Goal: Information Seeking & Learning: Learn about a topic

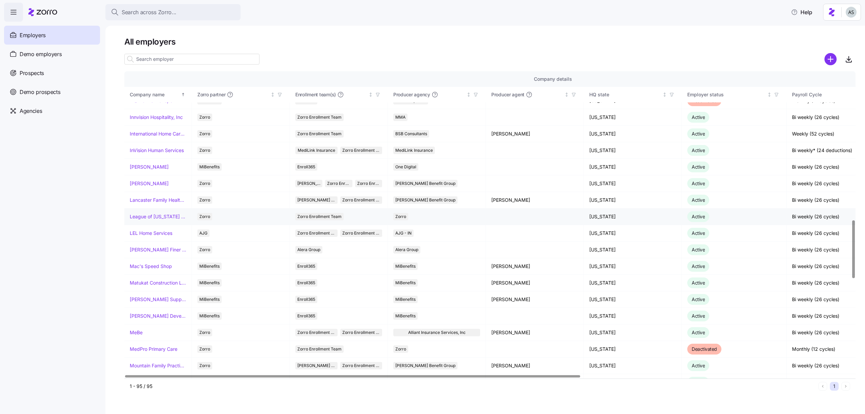
scroll to position [789, 0]
click at [165, 57] on input at bounding box center [191, 59] width 135 height 11
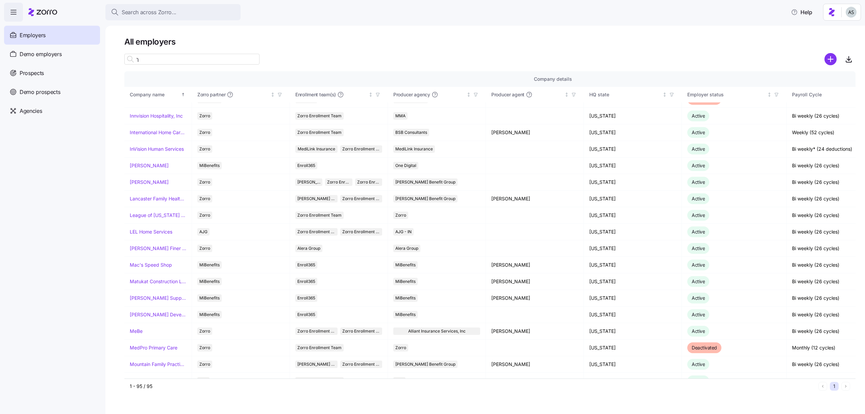
scroll to position [0, 0]
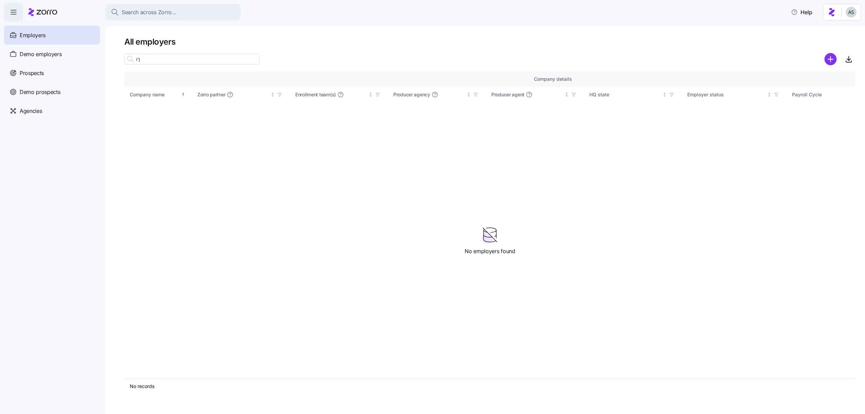
type input "ך"
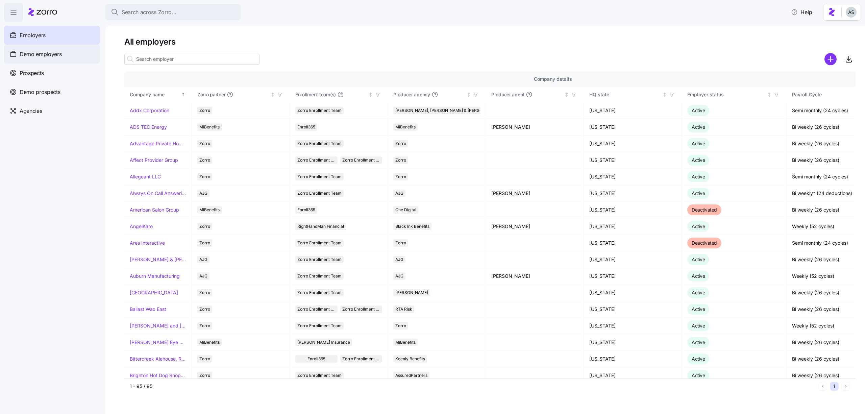
click at [52, 59] on div "Demo employers" at bounding box center [52, 54] width 96 height 19
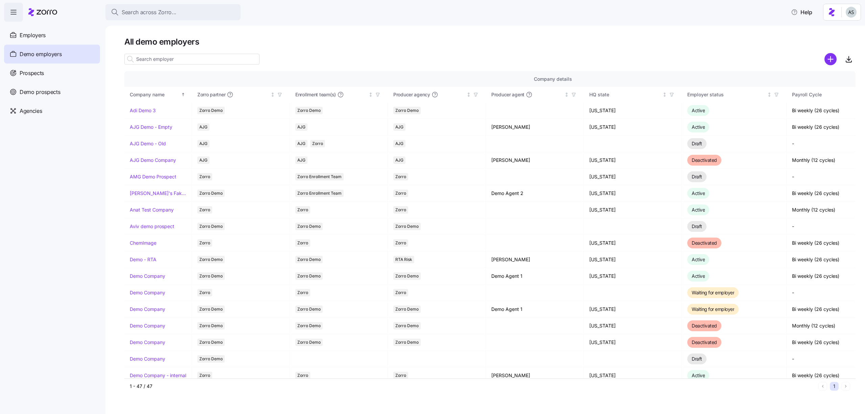
click at [188, 61] on input at bounding box center [191, 59] width 135 height 11
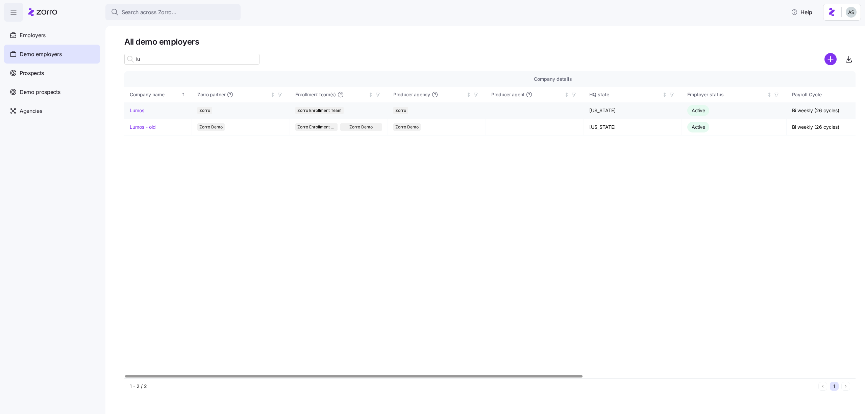
type input "lu"
click at [138, 107] on link "Lumos" at bounding box center [137, 110] width 15 height 7
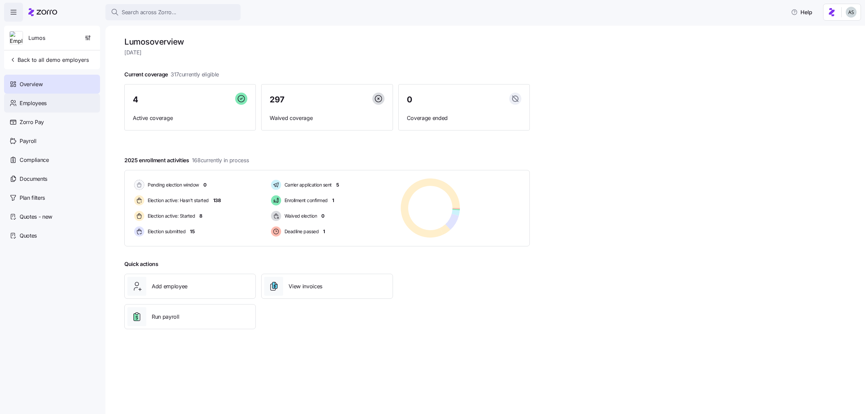
click at [85, 105] on div "Employees" at bounding box center [52, 103] width 96 height 19
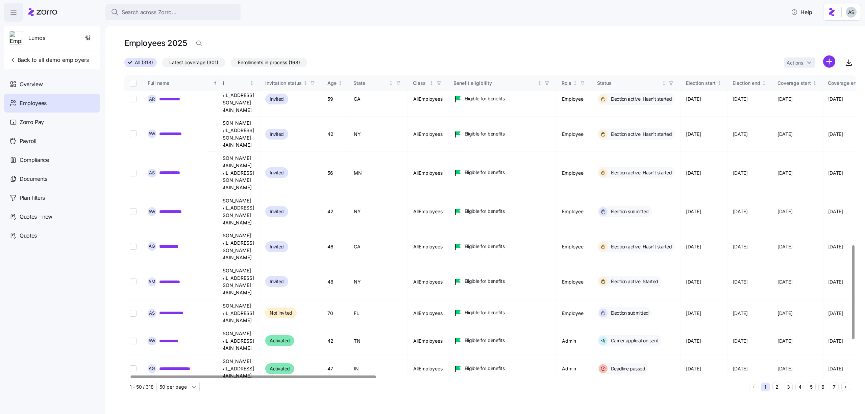
scroll to position [548, 17]
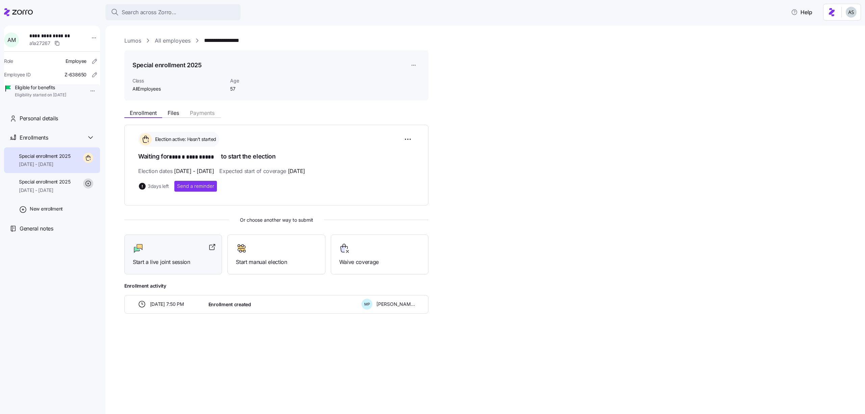
click at [201, 253] on div "Start a live joint session" at bounding box center [173, 254] width 81 height 23
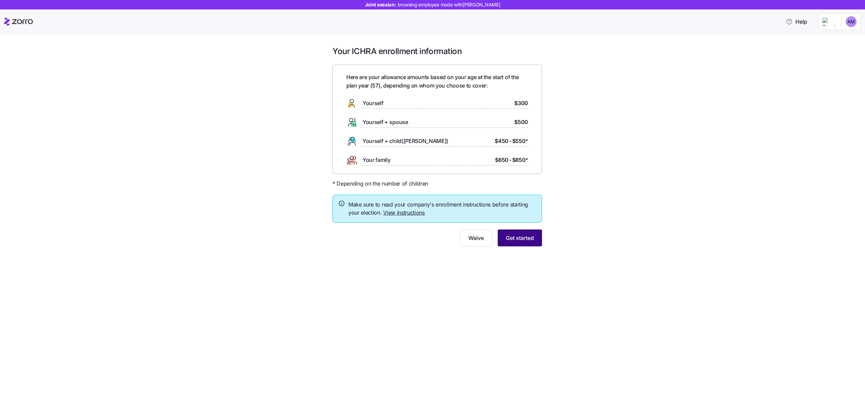
click at [533, 241] on span "Get started" at bounding box center [520, 238] width 28 height 8
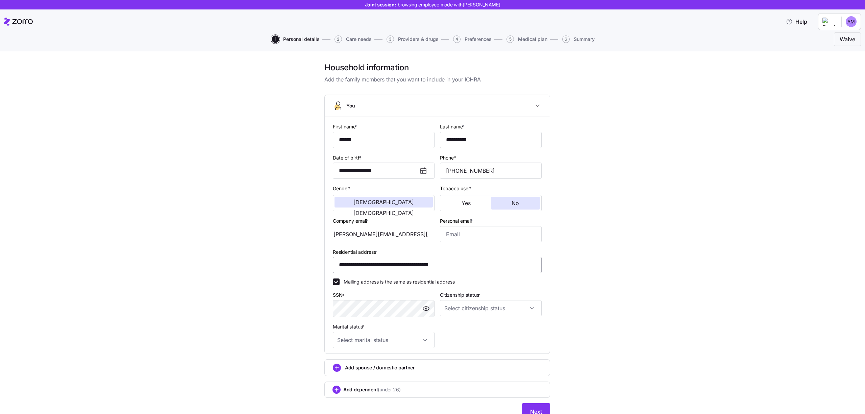
scroll to position [30, 0]
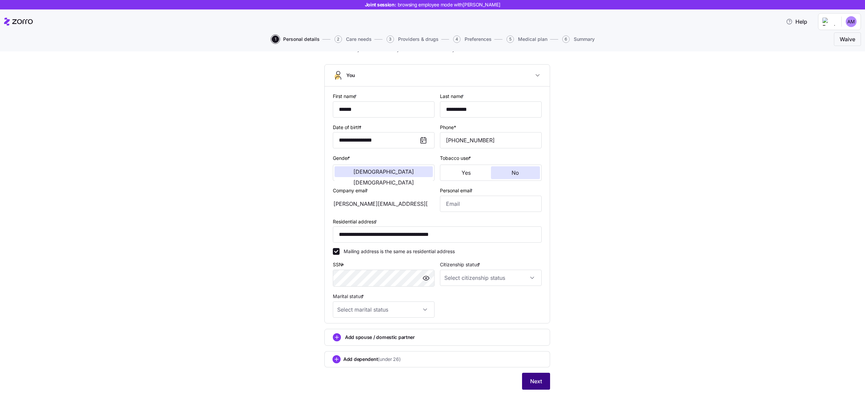
click at [538, 386] on button "Next" at bounding box center [536, 381] width 28 height 17
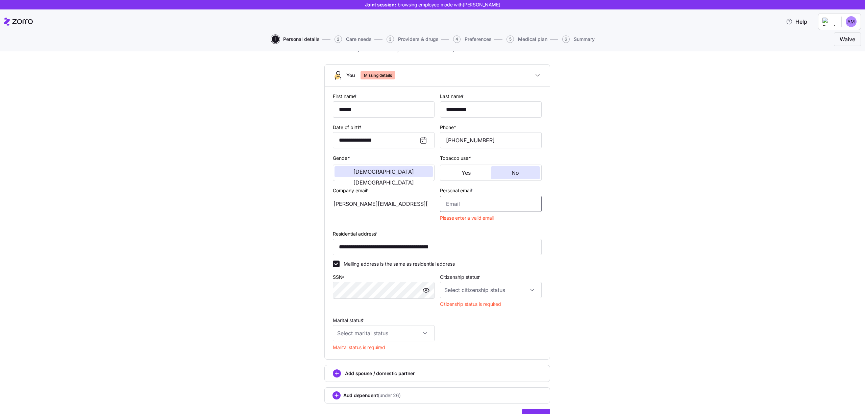
click at [445, 207] on input "Personal email *" at bounding box center [491, 204] width 102 height 16
type input "a"
type input "v"
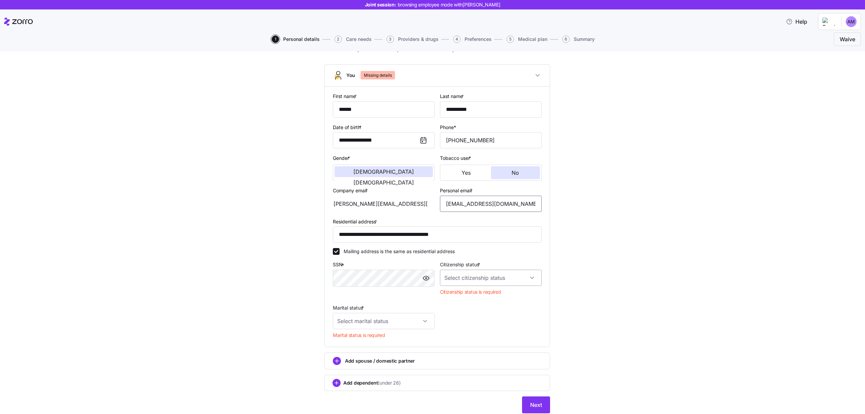
type input "vdkjnvdn@mail.com"
click at [448, 277] on input "Citizenship status *" at bounding box center [491, 278] width 102 height 16
click at [452, 295] on span "US citizen" at bounding box center [482, 298] width 69 height 7
type input "US citizen"
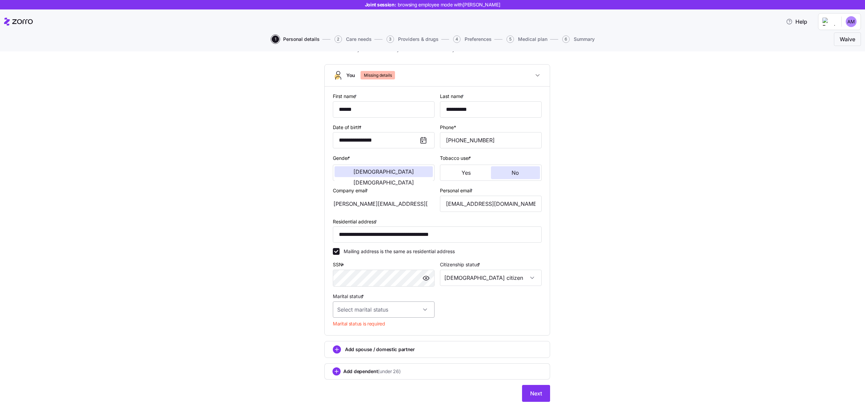
click at [407, 312] on input "Marital status *" at bounding box center [384, 309] width 102 height 16
click at [400, 327] on div "Single" at bounding box center [384, 330] width 96 height 14
type input "Single"
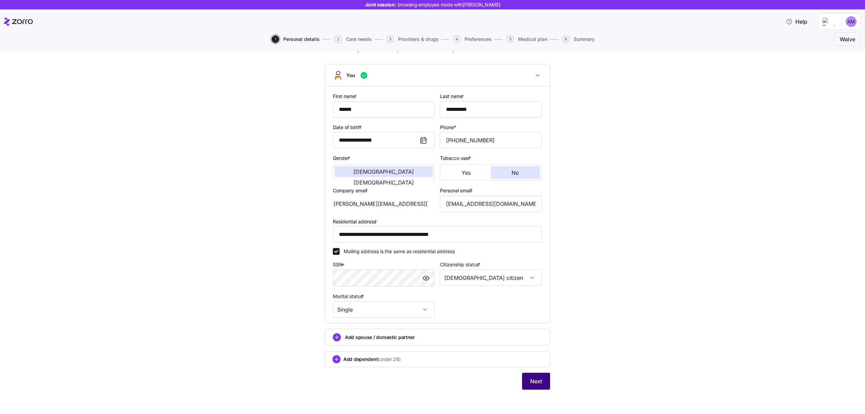
click at [529, 381] on button "Next" at bounding box center [536, 381] width 28 height 17
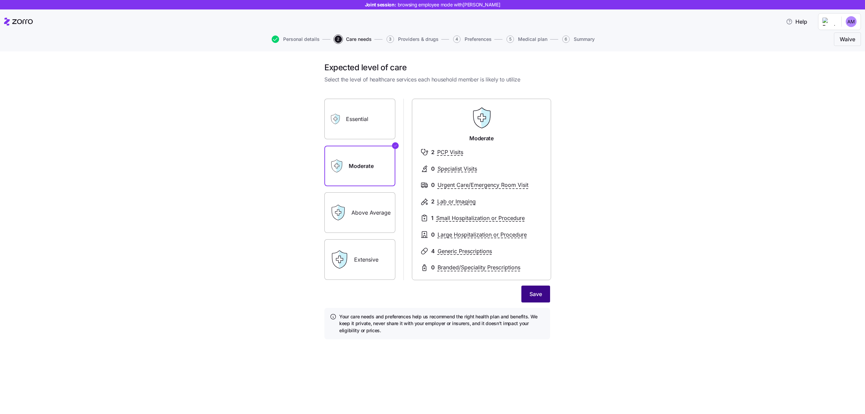
click at [534, 291] on span "Save" at bounding box center [536, 294] width 13 height 8
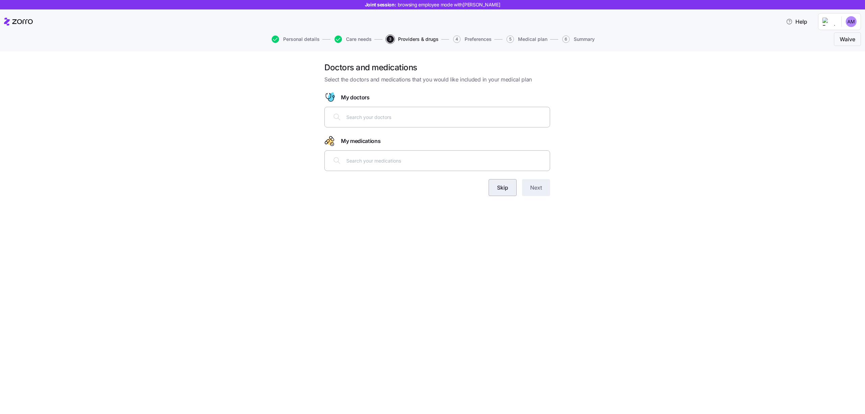
click at [496, 185] on button "Skip" at bounding box center [503, 187] width 28 height 17
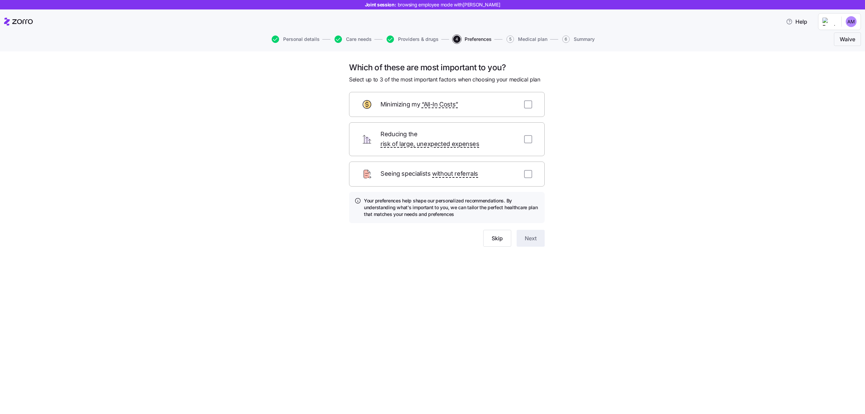
click at [529, 98] on div "Minimizing my “All-In Costs”" at bounding box center [447, 104] width 196 height 25
click at [531, 102] on input "checkbox" at bounding box center [528, 104] width 8 height 8
checkbox input "true"
click at [528, 135] on input "checkbox" at bounding box center [528, 139] width 8 height 8
checkbox input "true"
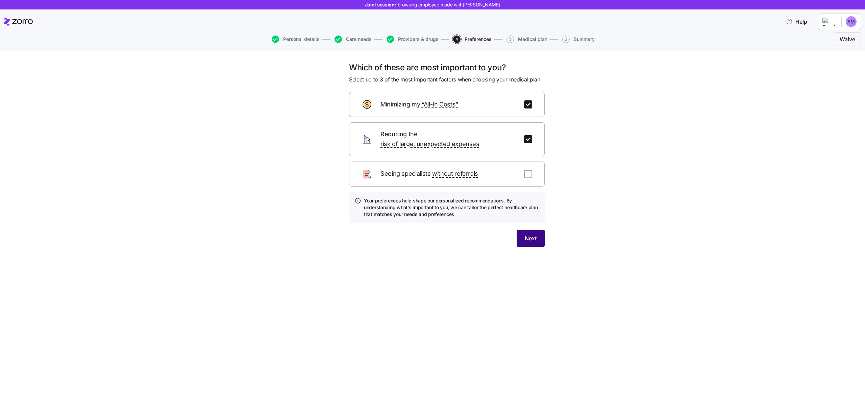
click at [521, 230] on button "Next" at bounding box center [531, 238] width 28 height 17
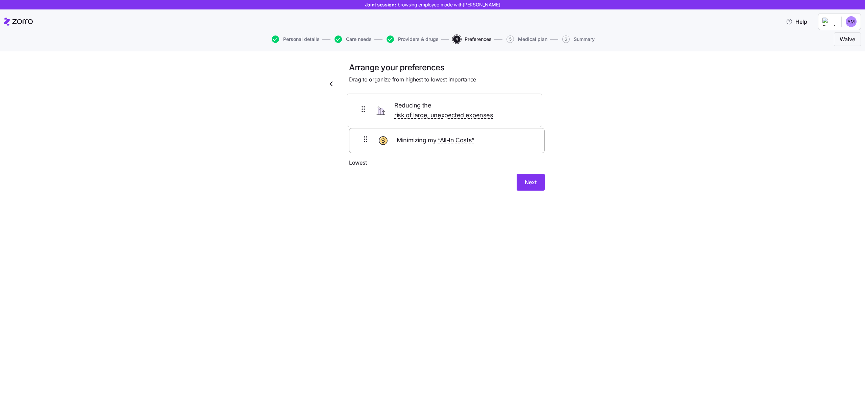
drag, startPoint x: 362, startPoint y: 148, endPoint x: 360, endPoint y: 107, distance: 41.3
click at [360, 107] on div "Minimizing my “All-In Costs” Reducing the risk of large, unexpected expenses" at bounding box center [447, 130] width 196 height 55
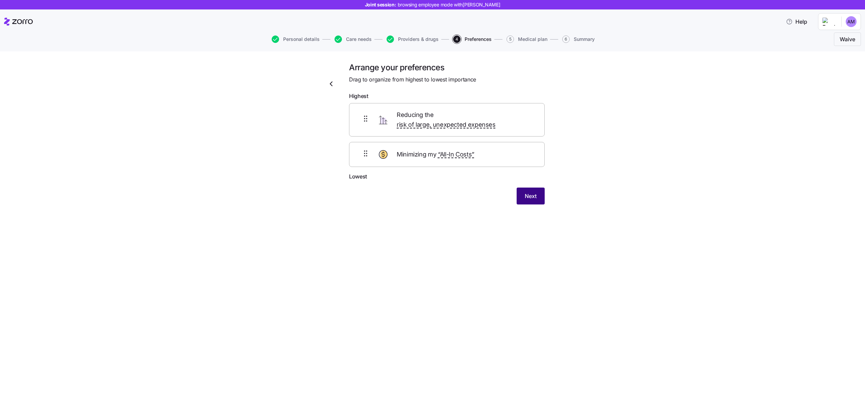
click at [521, 188] on button "Next" at bounding box center [531, 196] width 28 height 17
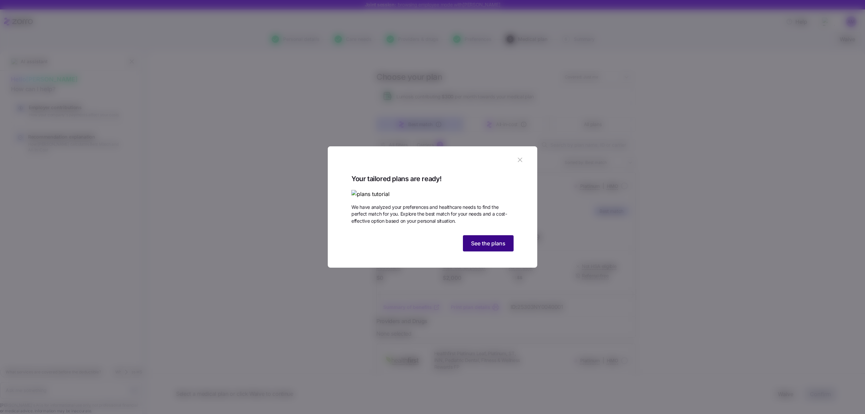
click at [484, 247] on span "See the plans" at bounding box center [488, 243] width 34 height 8
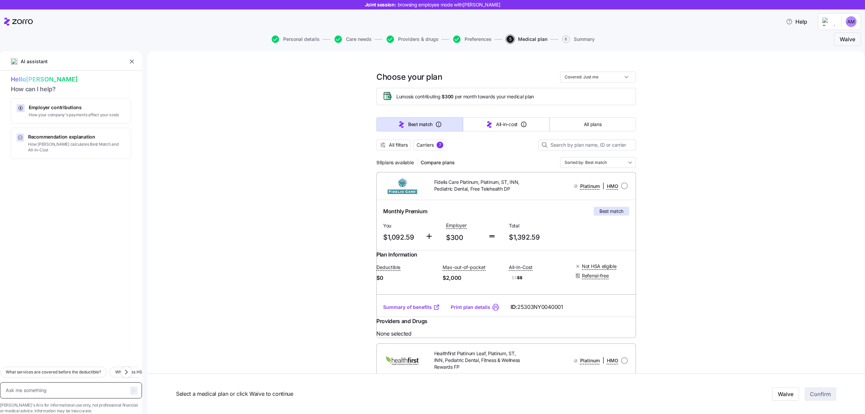
click at [62, 382] on textarea at bounding box center [71, 390] width 142 height 16
type textarea "x"
type textarea "w"
type textarea "x"
type textarea "wh"
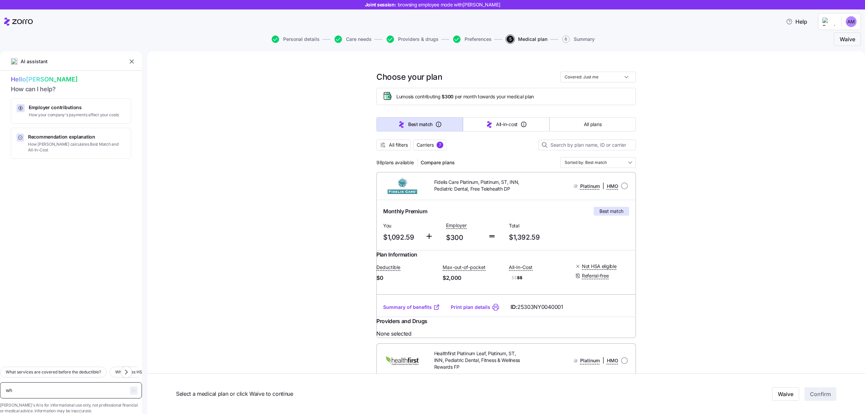
type textarea "x"
type textarea "wha"
type textarea "x"
type textarea "what"
type textarea "x"
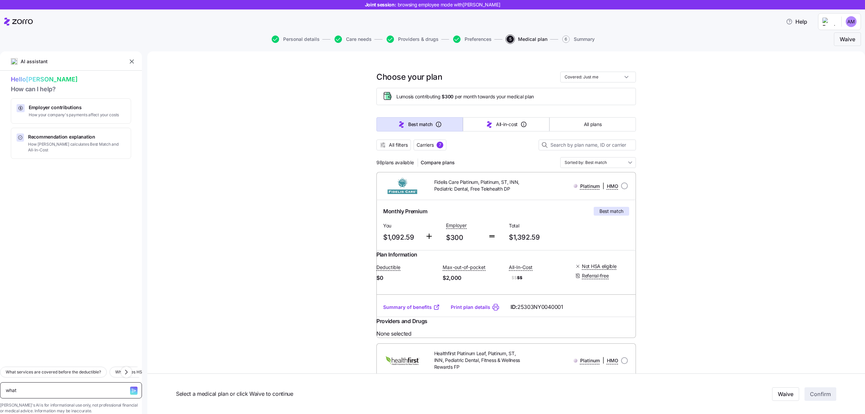
type textarea "what"
type textarea "x"
type textarea "what i"
type textarea "x"
type textarea "what is"
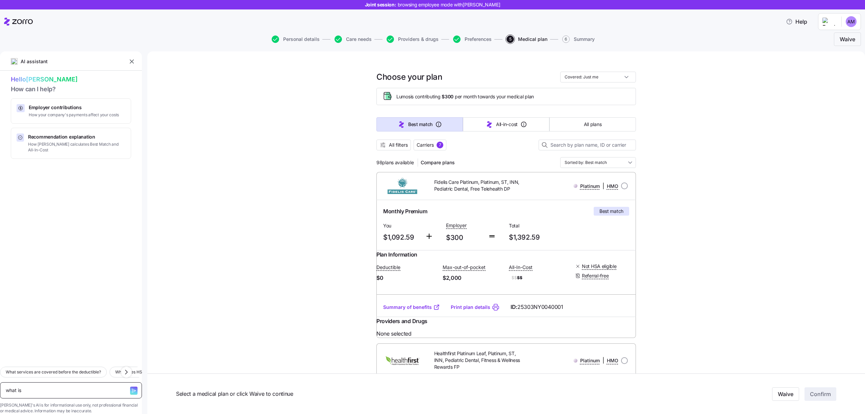
type textarea "x"
type textarea "what is"
type textarea "x"
type textarea "what is d"
type textarea "x"
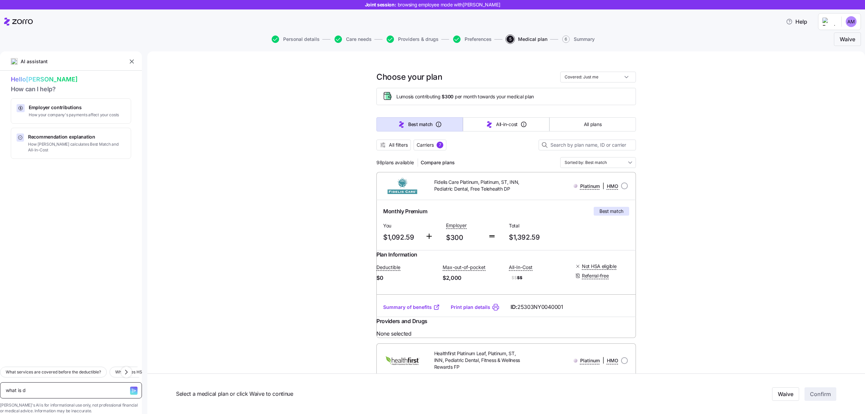
type textarea "what is de"
type textarea "x"
type textarea "what is ded"
type textarea "x"
type textarea "what is dedu"
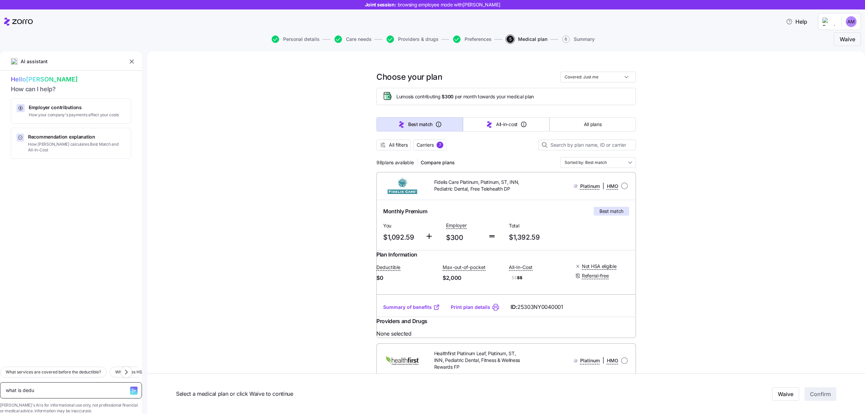
type textarea "x"
type textarea "what is deduc"
type textarea "x"
type textarea "what is deduct"
type textarea "x"
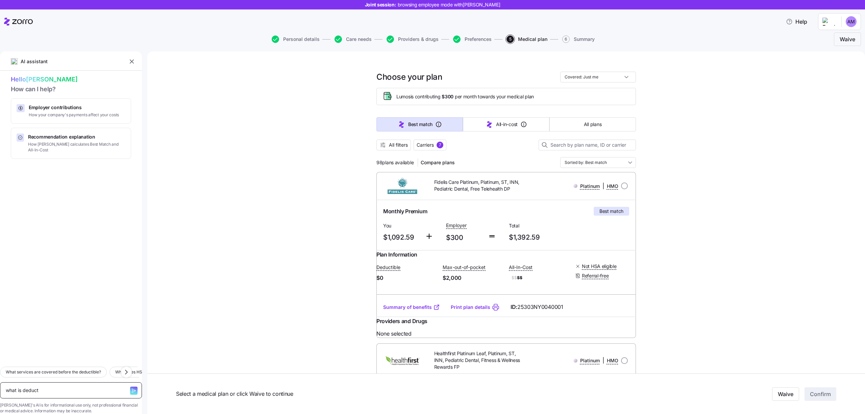
type textarea "what is deducti"
type textarea "x"
type textarea "what is deductib"
type textarea "x"
type textarea "what is deductibl"
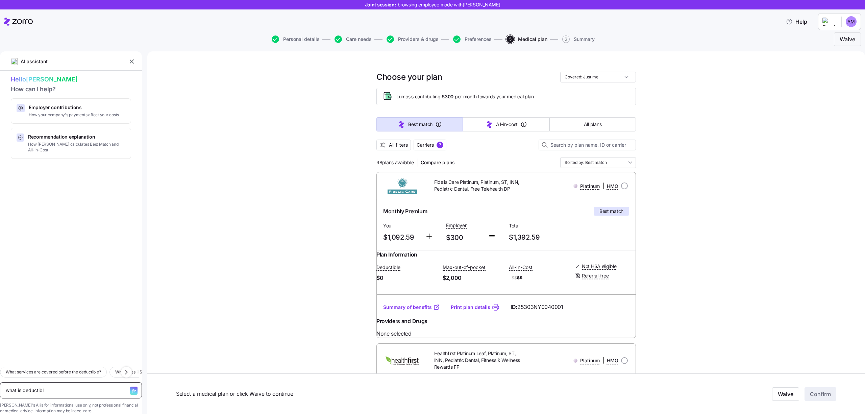
type textarea "x"
type textarea "what is deductible"
type textarea "x"
type textarea "what is deductible"
type textarea "x"
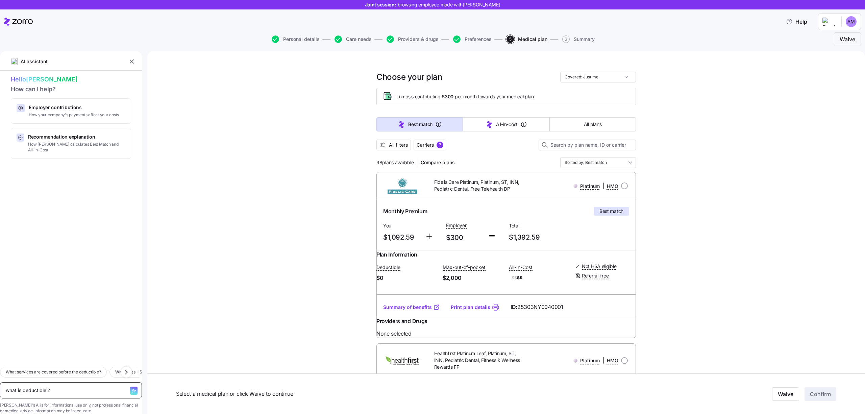
type textarea "what is deductible ?"
type textarea "x"
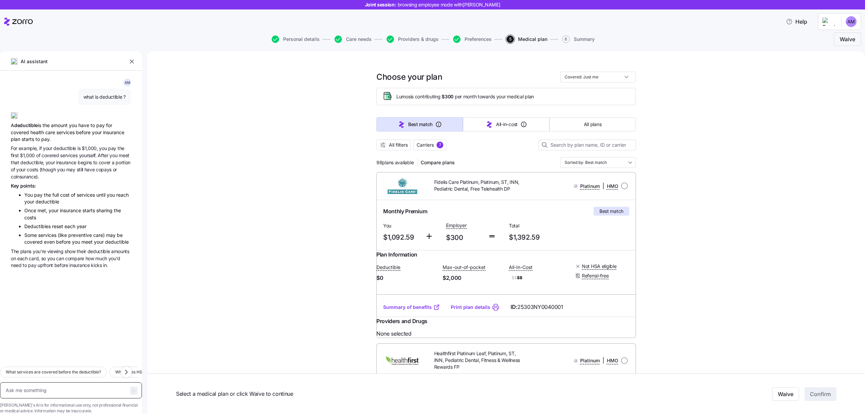
click at [31, 382] on textarea at bounding box center [71, 390] width 142 height 16
type textarea "x"
type textarea "w"
type textarea "x"
type textarea "wh"
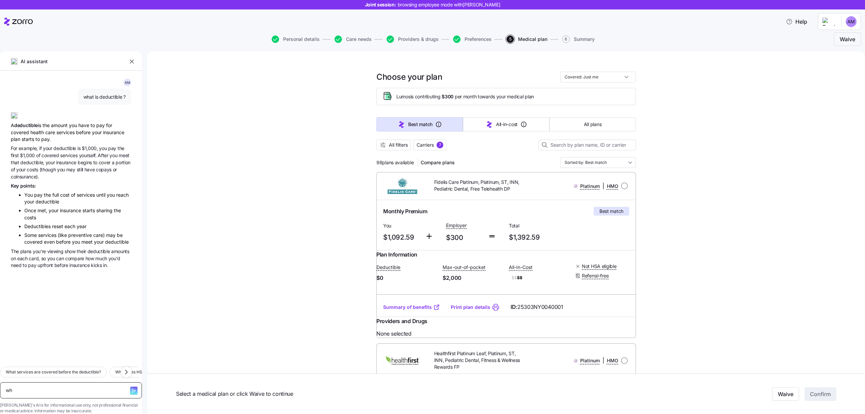
type textarea "x"
type textarea "wha"
type textarea "x"
type textarea "what"
type textarea "x"
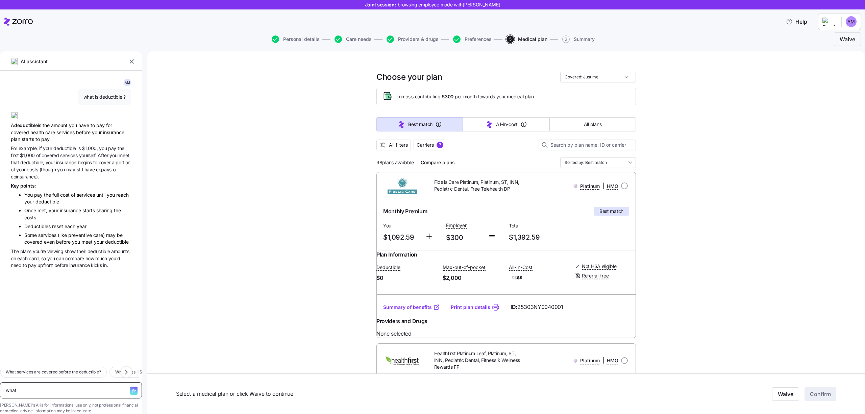
type textarea "whats"
type textarea "x"
type textarea "whats"
type textarea "x"
type textarea "whats m"
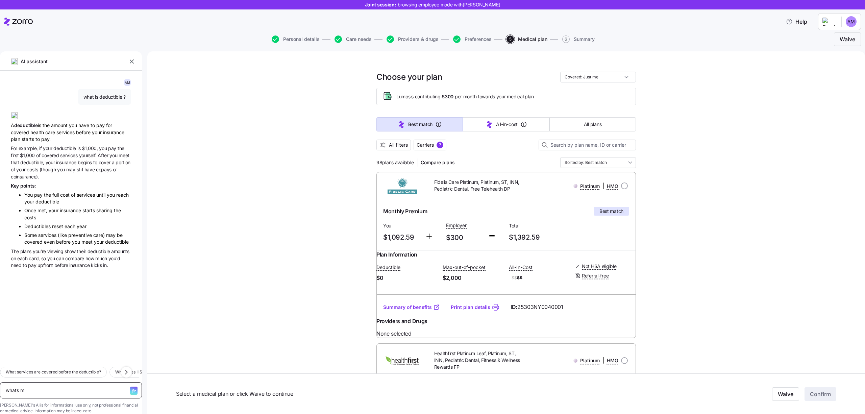
type textarea "x"
type textarea "whats my"
type textarea "x"
type textarea "whats my"
type textarea "x"
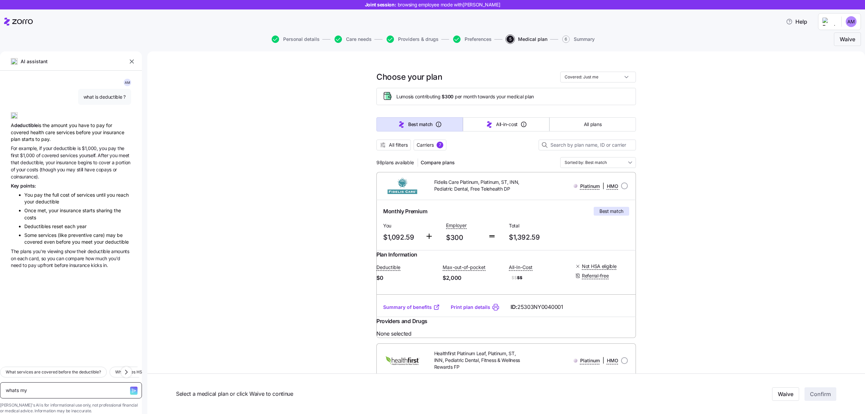
type textarea "whats my a"
type textarea "x"
type textarea "whats my ak"
type textarea "x"
type textarea "whats my a"
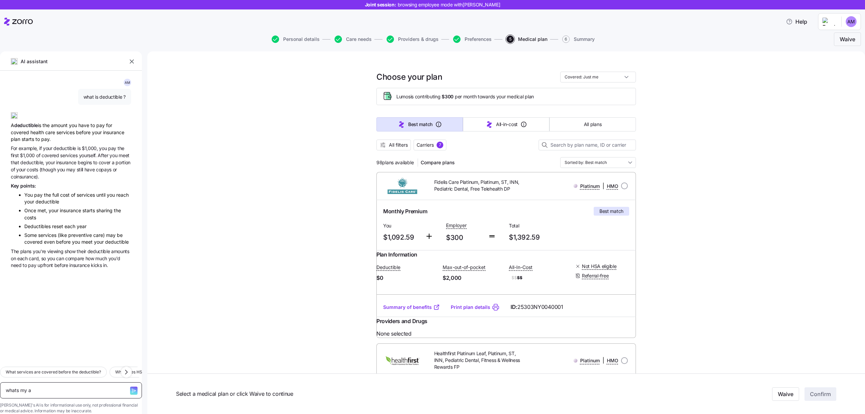
type textarea "x"
type textarea "whats my al"
type textarea "x"
type textarea "whats my all"
type textarea "x"
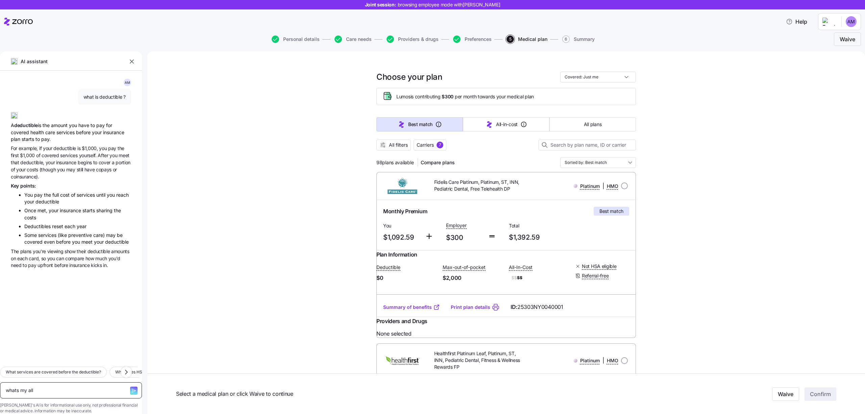
type textarea "whats my allo"
type textarea "x"
type textarea "whats my allow"
type textarea "x"
type textarea "whats my allowa"
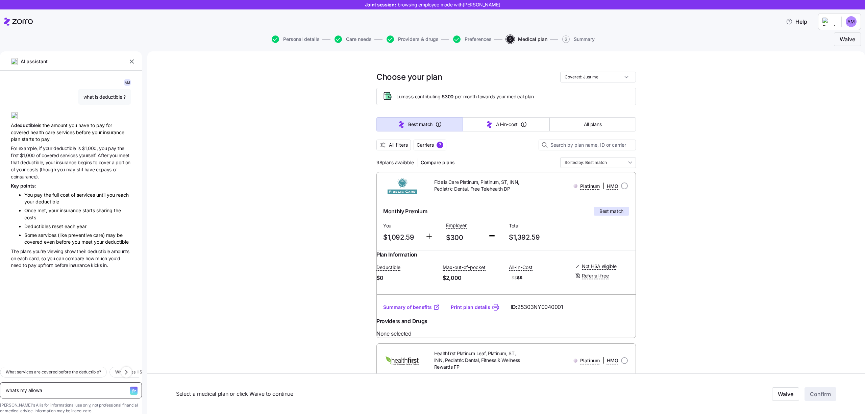
type textarea "x"
type textarea "whats my allowan"
type textarea "x"
type textarea "whats my allowanc"
type textarea "x"
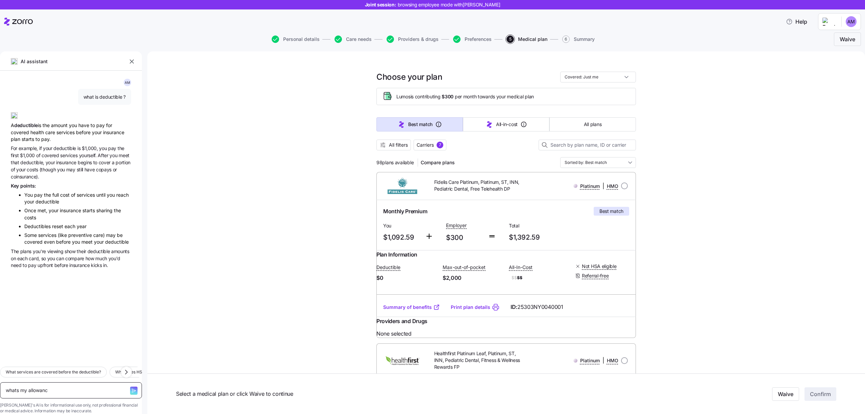
type textarea "whats my allowance"
type textarea "x"
type textarea "whats my allowance?"
type textarea "x"
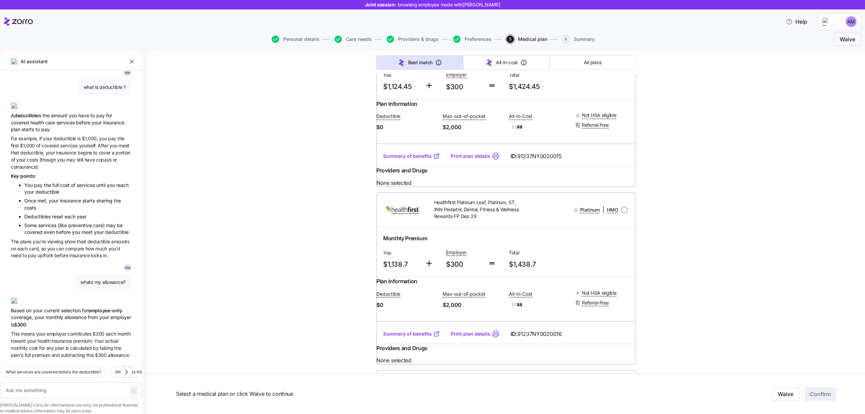
scroll to position [41, 0]
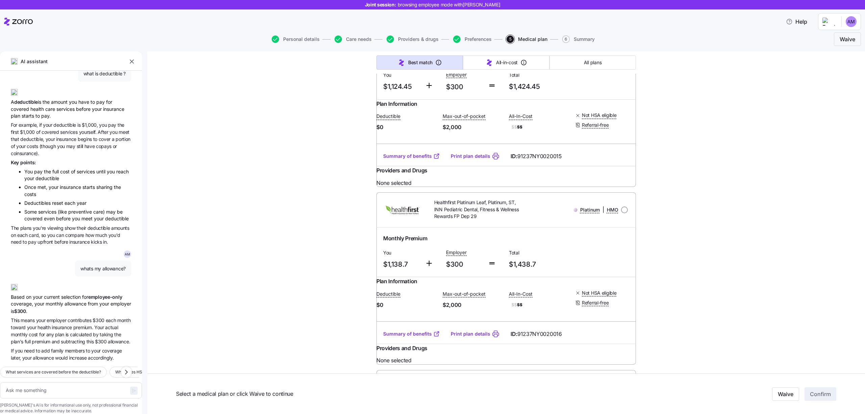
type textarea "x"
